Goal: Use online tool/utility: Utilize a website feature to perform a specific function

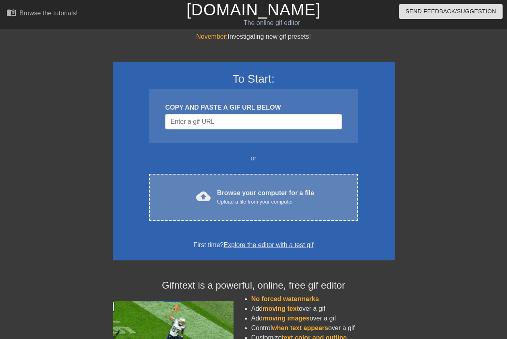
click at [252, 195] on div "Browse your computer for a file Upload a file from your computer" at bounding box center [265, 197] width 97 height 18
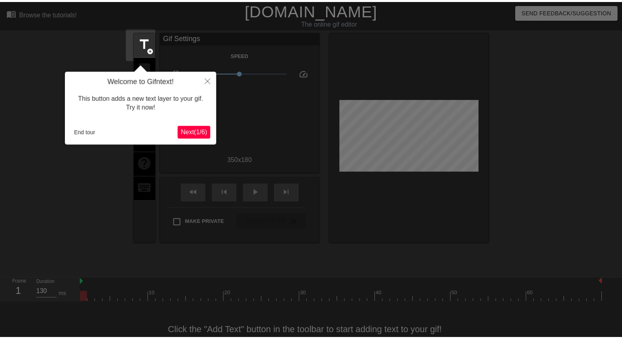
scroll to position [19, 0]
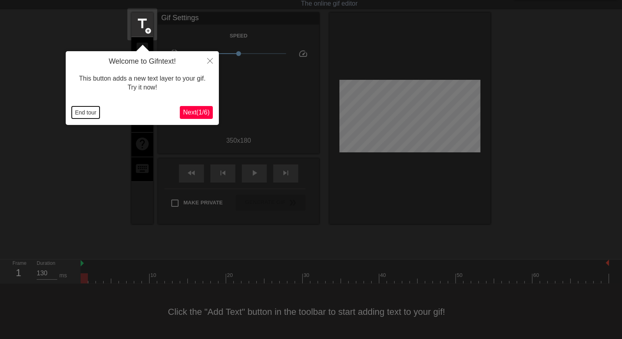
click at [85, 116] on button "End tour" at bounding box center [86, 112] width 28 height 12
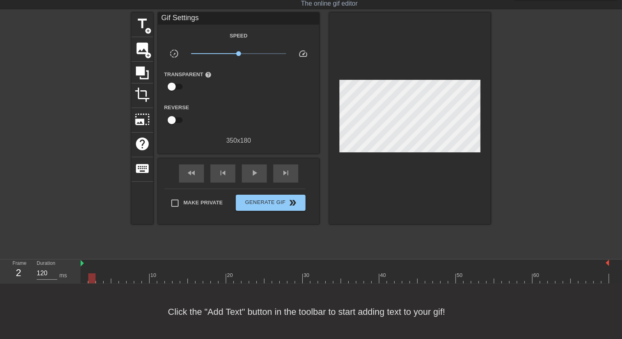
type input "130"
drag, startPoint x: 85, startPoint y: 278, endPoint x: 99, endPoint y: 279, distance: 14.1
click at [99, 279] on div at bounding box center [99, 278] width 7 height 10
drag, startPoint x: 81, startPoint y: 266, endPoint x: 106, endPoint y: 265, distance: 24.6
click at [100, 267] on div "10 20 30 40 50 60" at bounding box center [345, 271] width 528 height 24
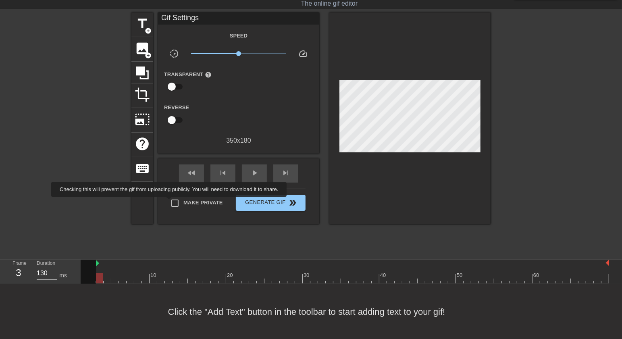
click at [170, 202] on input "Make Private" at bounding box center [174, 203] width 17 height 17
checkbox input "true"
click at [261, 202] on span "Generate Gif double_arrow" at bounding box center [270, 203] width 63 height 10
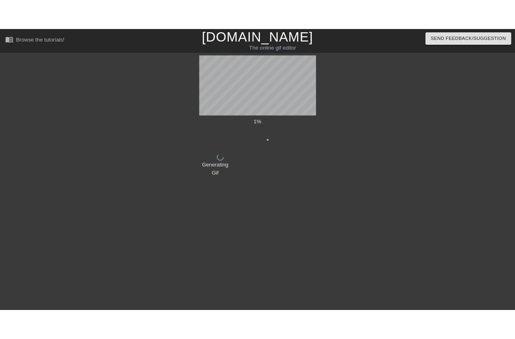
scroll to position [0, 0]
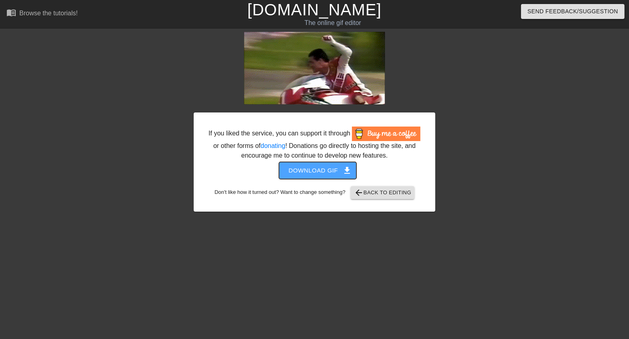
click at [326, 169] on span "Download gif get_app" at bounding box center [318, 170] width 58 height 10
